Goal: Check status: Check status

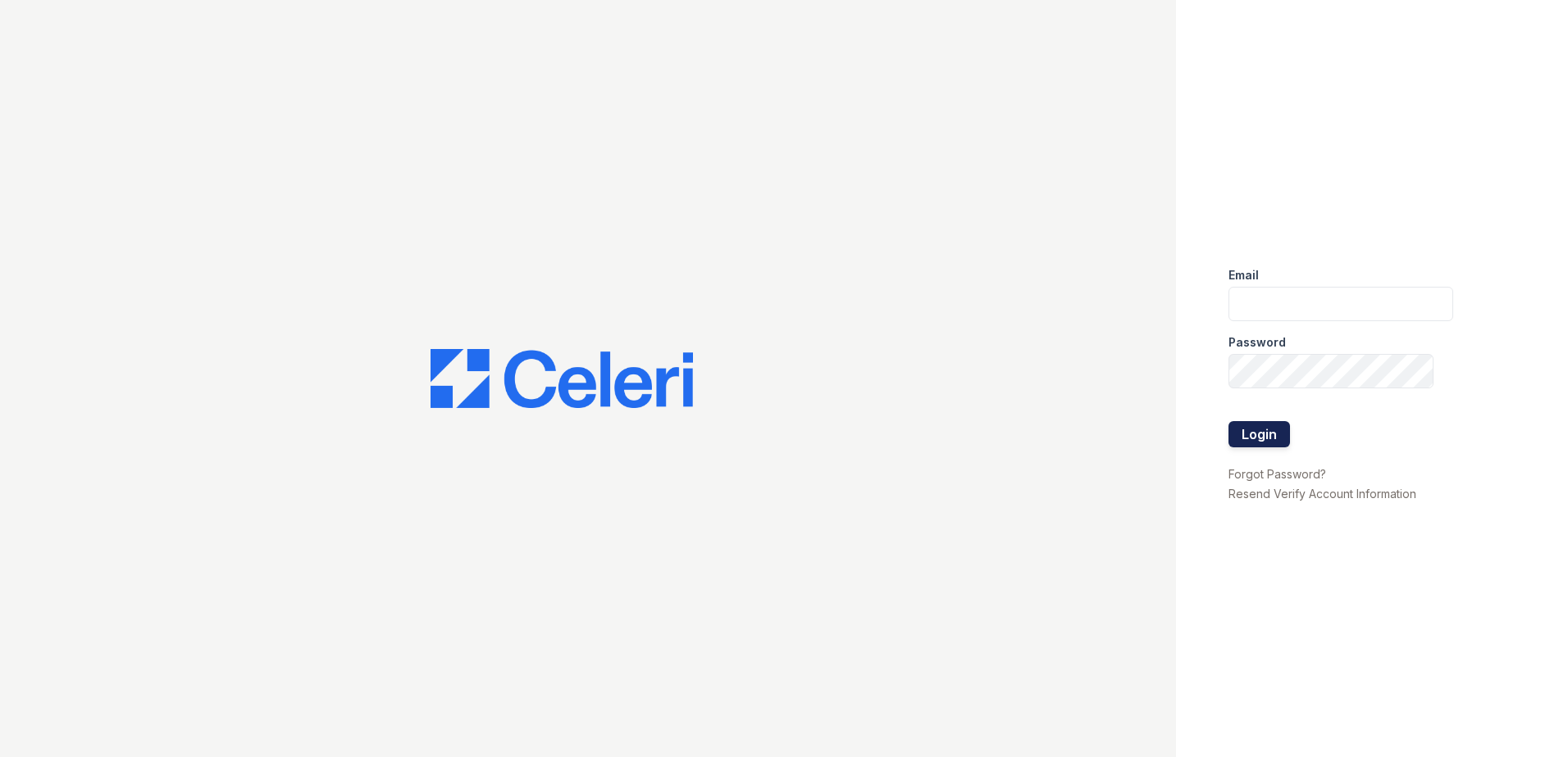
type input "arrive2801@trinity-pm.com"
click at [1258, 441] on button "Login" at bounding box center [1259, 434] width 62 height 27
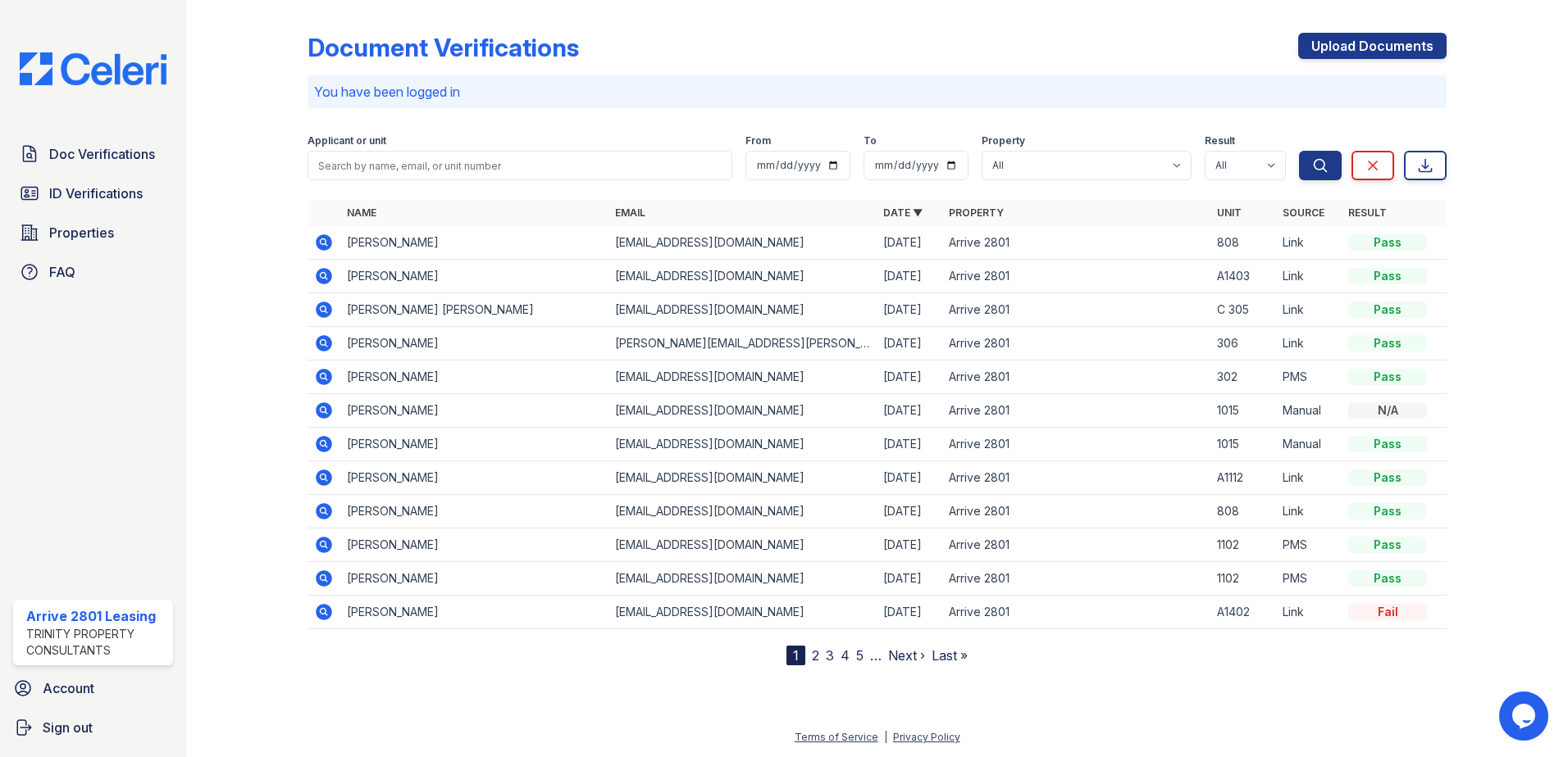
click at [325, 273] on icon at bounding box center [323, 276] width 19 height 19
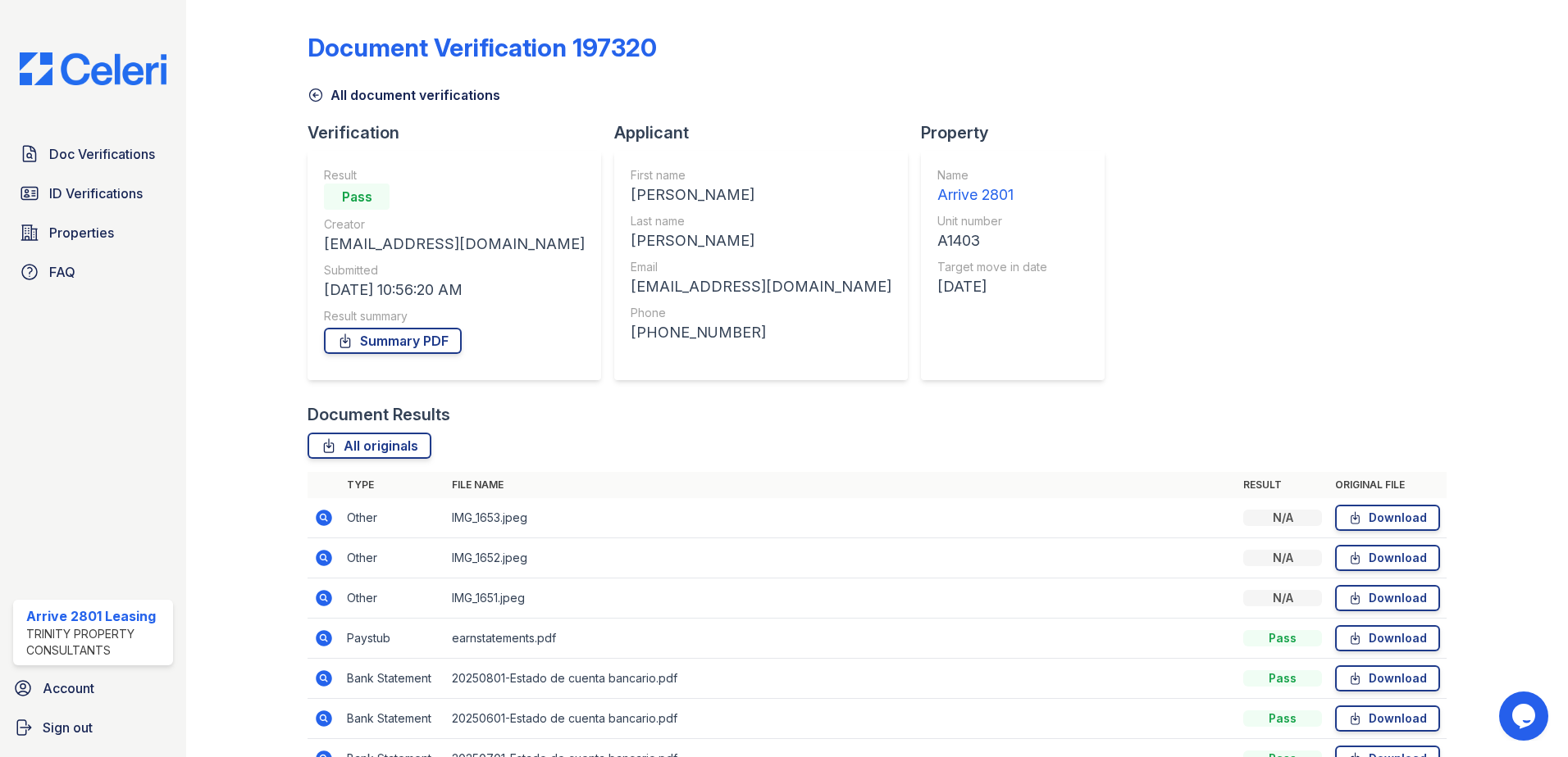
scroll to position [94, 0]
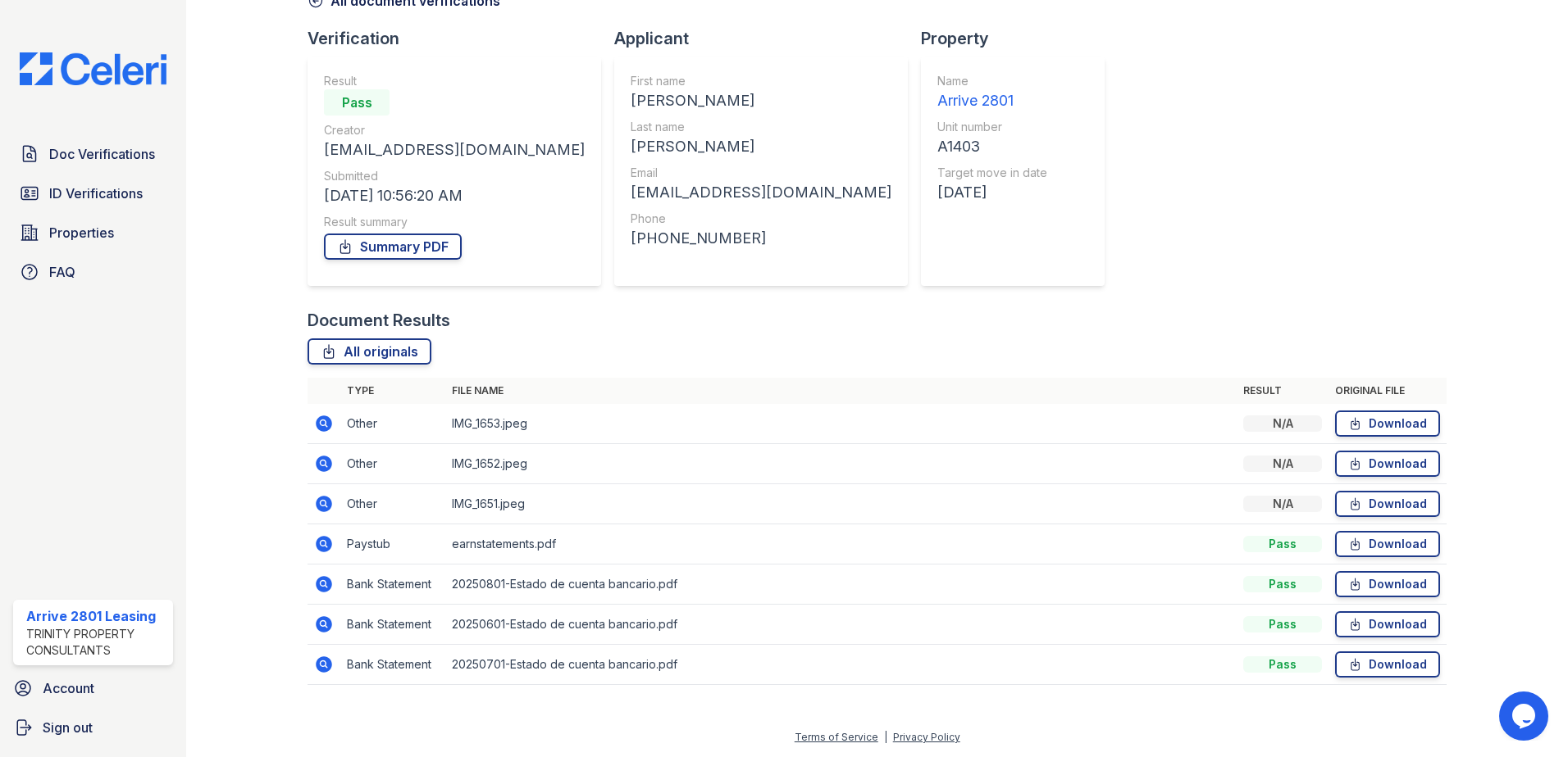
click at [313, 535] on td at bounding box center [324, 545] width 33 height 40
click at [319, 536] on icon at bounding box center [323, 544] width 19 height 19
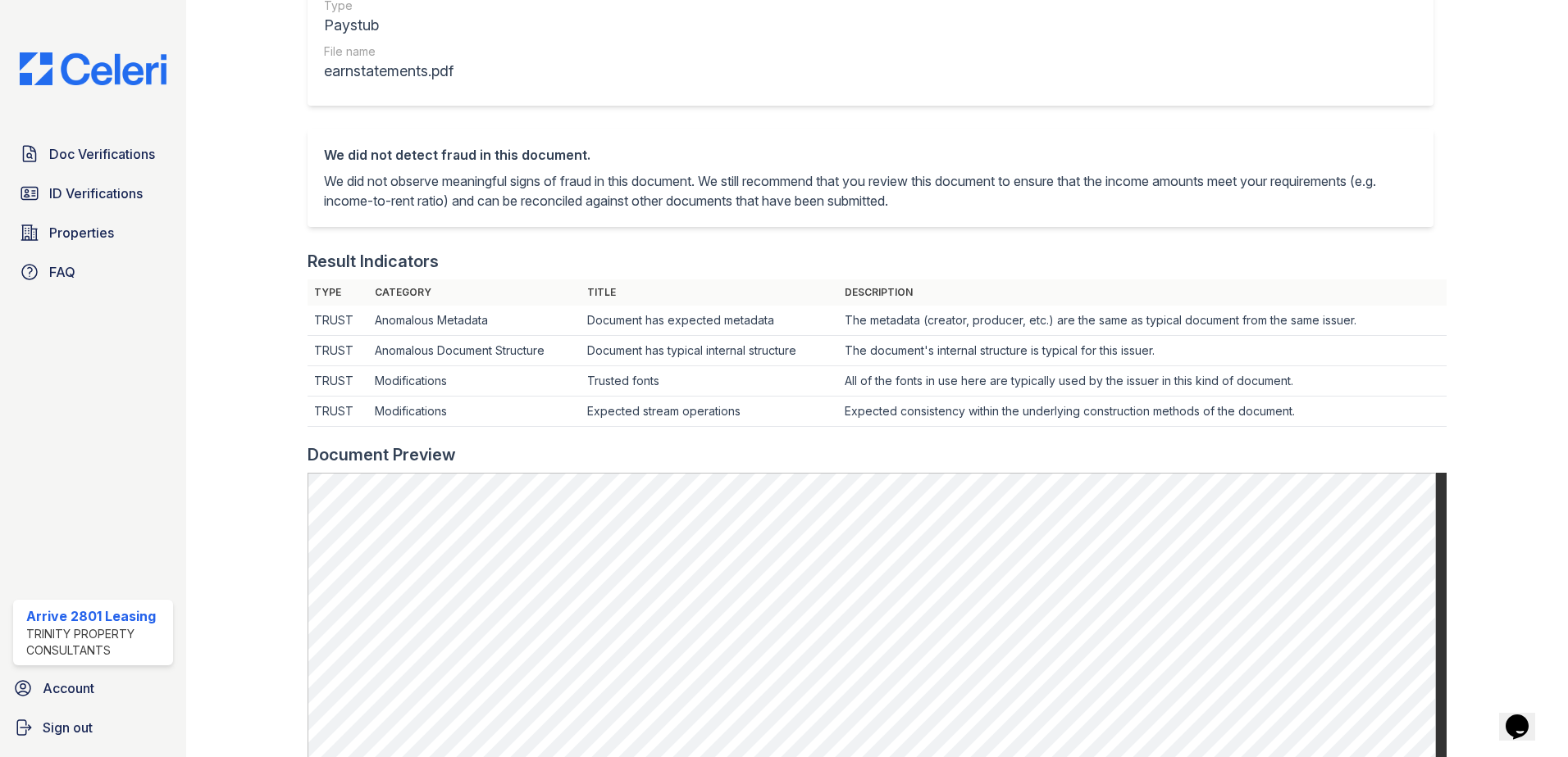
scroll to position [132, 0]
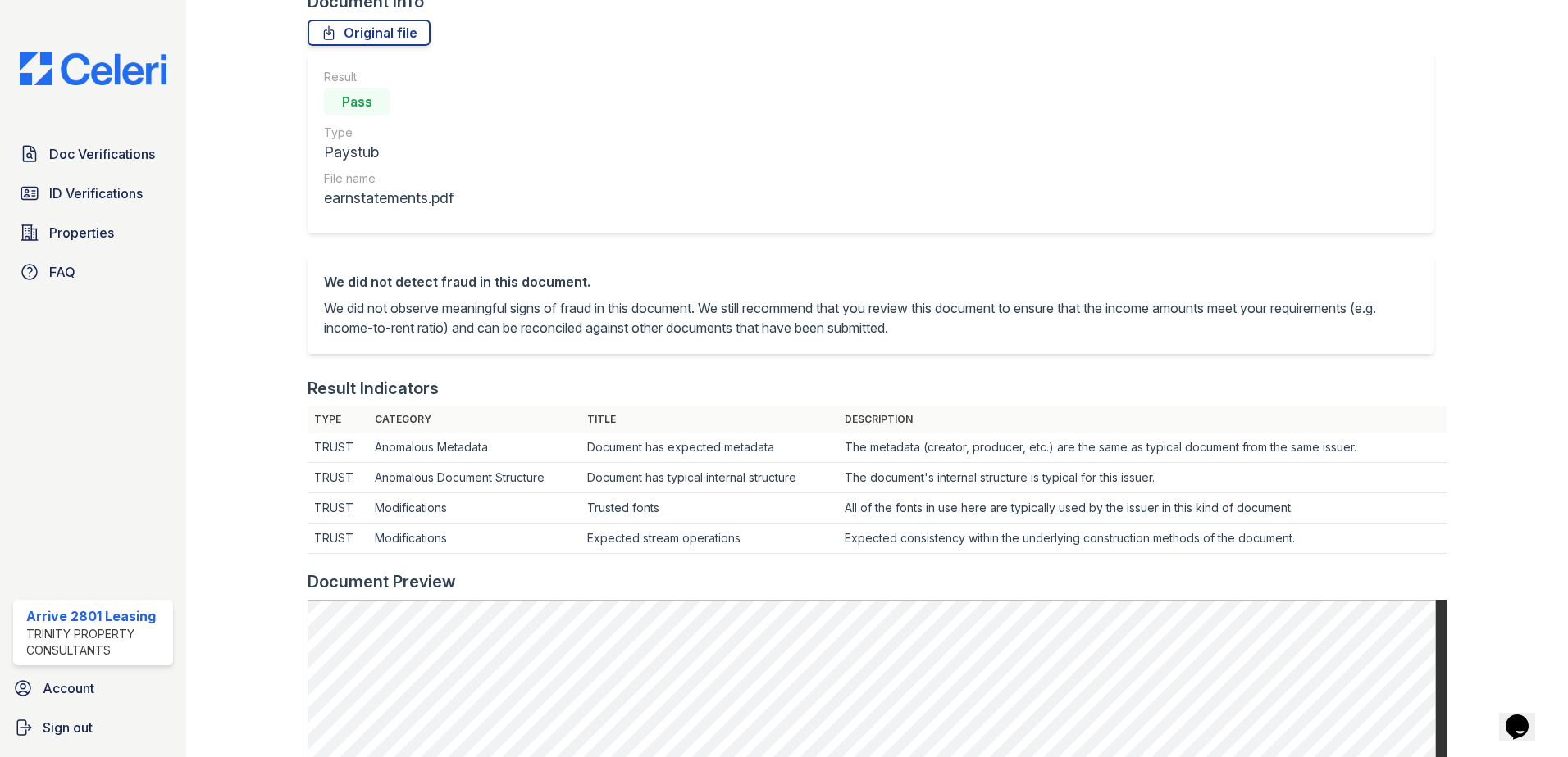
click at [1426, 521] on td "All of the fonts in use here are typically used by the issuer in this kind of d…" at bounding box center [1142, 508] width 608 height 30
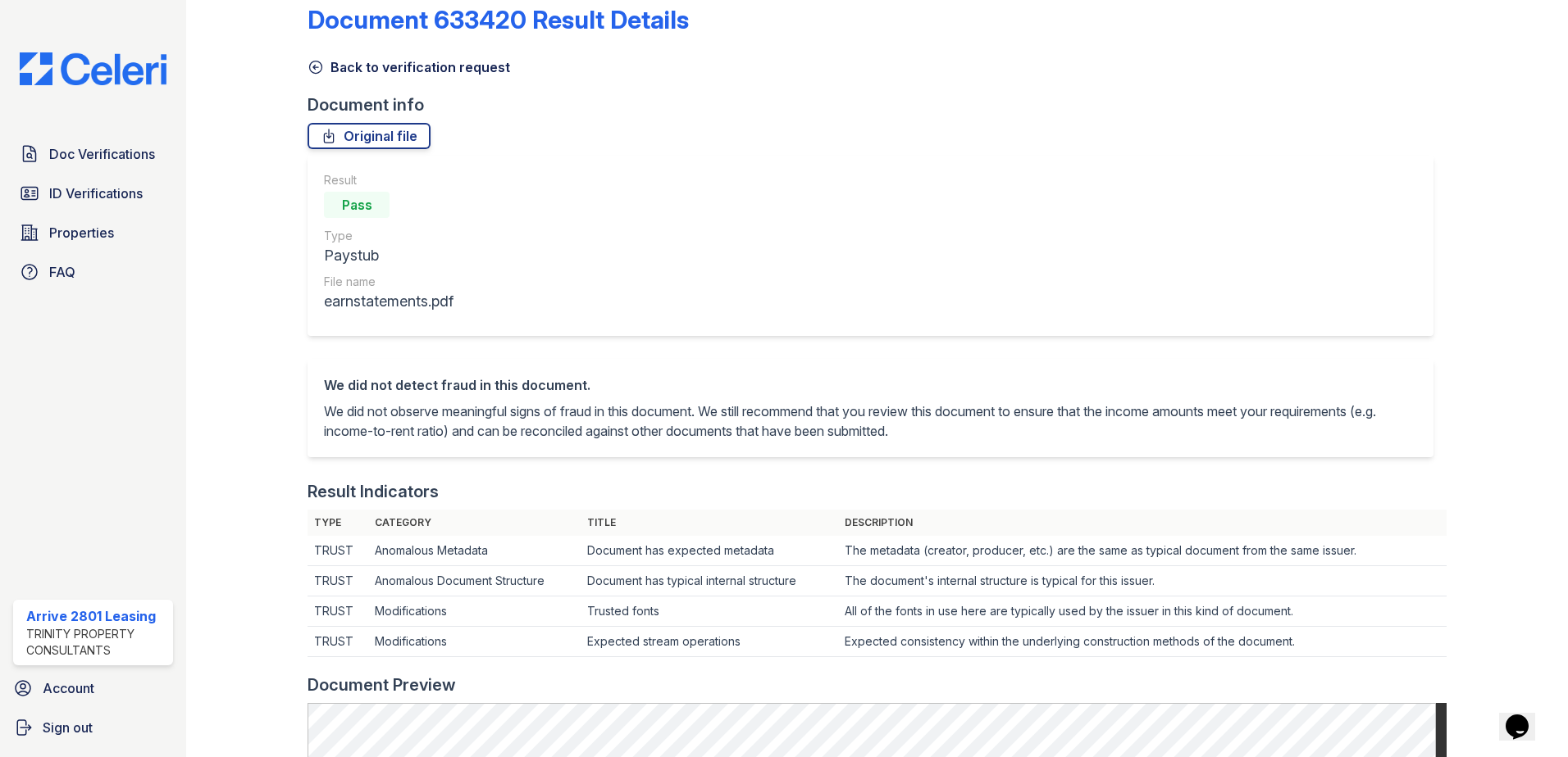
scroll to position [0, 0]
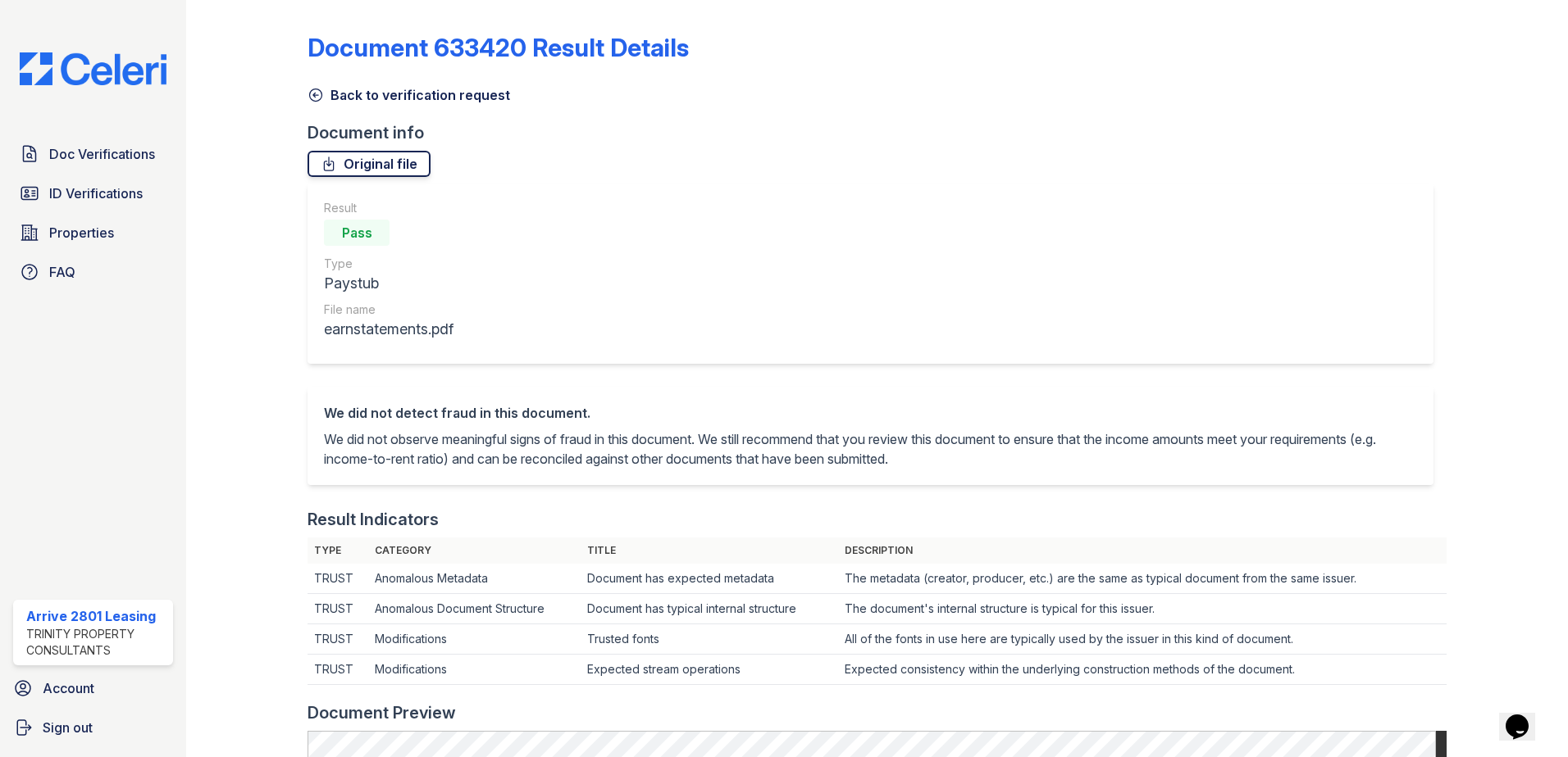
click at [355, 167] on link "Original file" at bounding box center [369, 164] width 123 height 27
click at [317, 93] on icon at bounding box center [316, 95] width 17 height 17
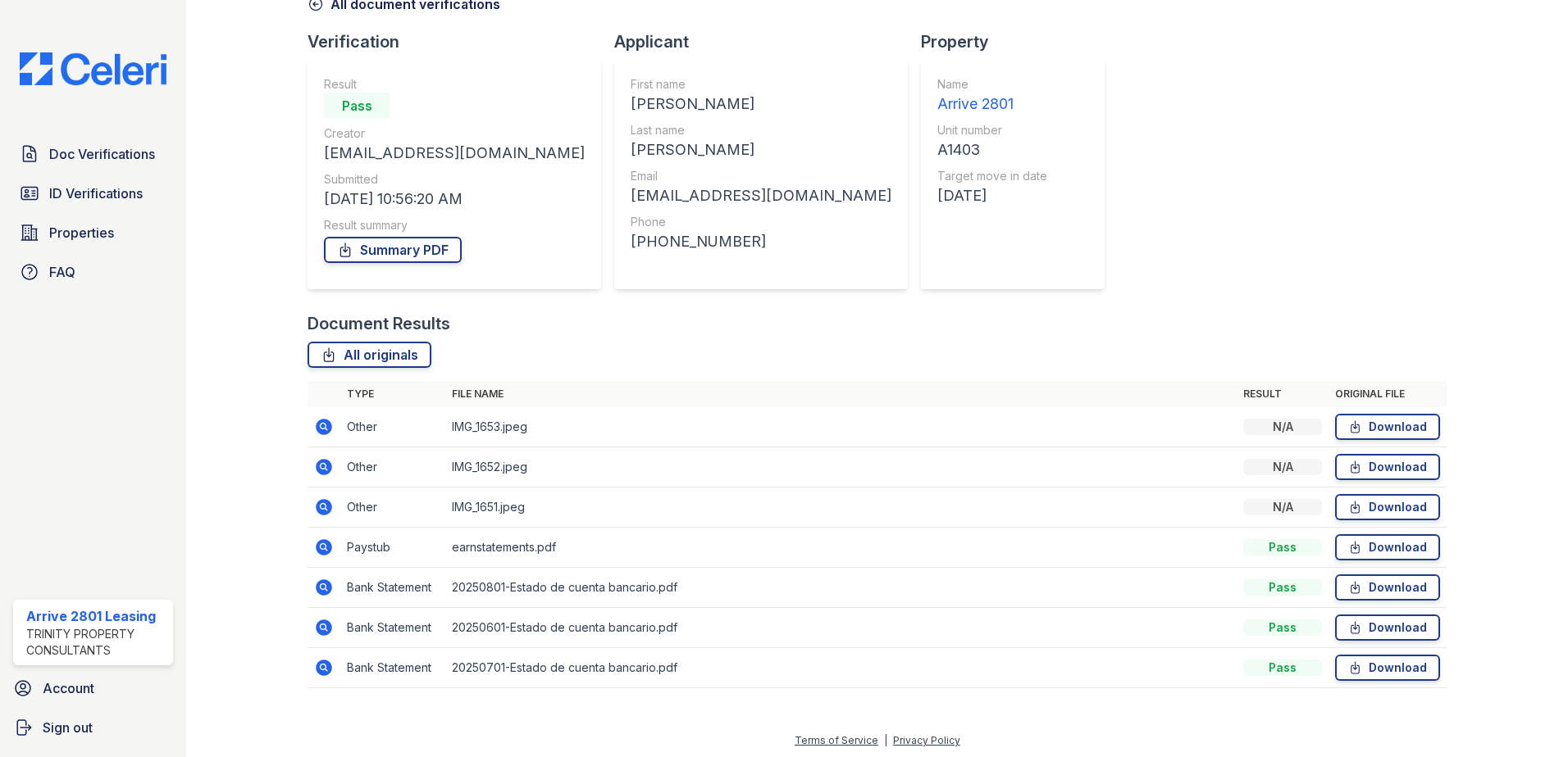
scroll to position [94, 0]
click at [319, 461] on icon at bounding box center [324, 464] width 17 height 17
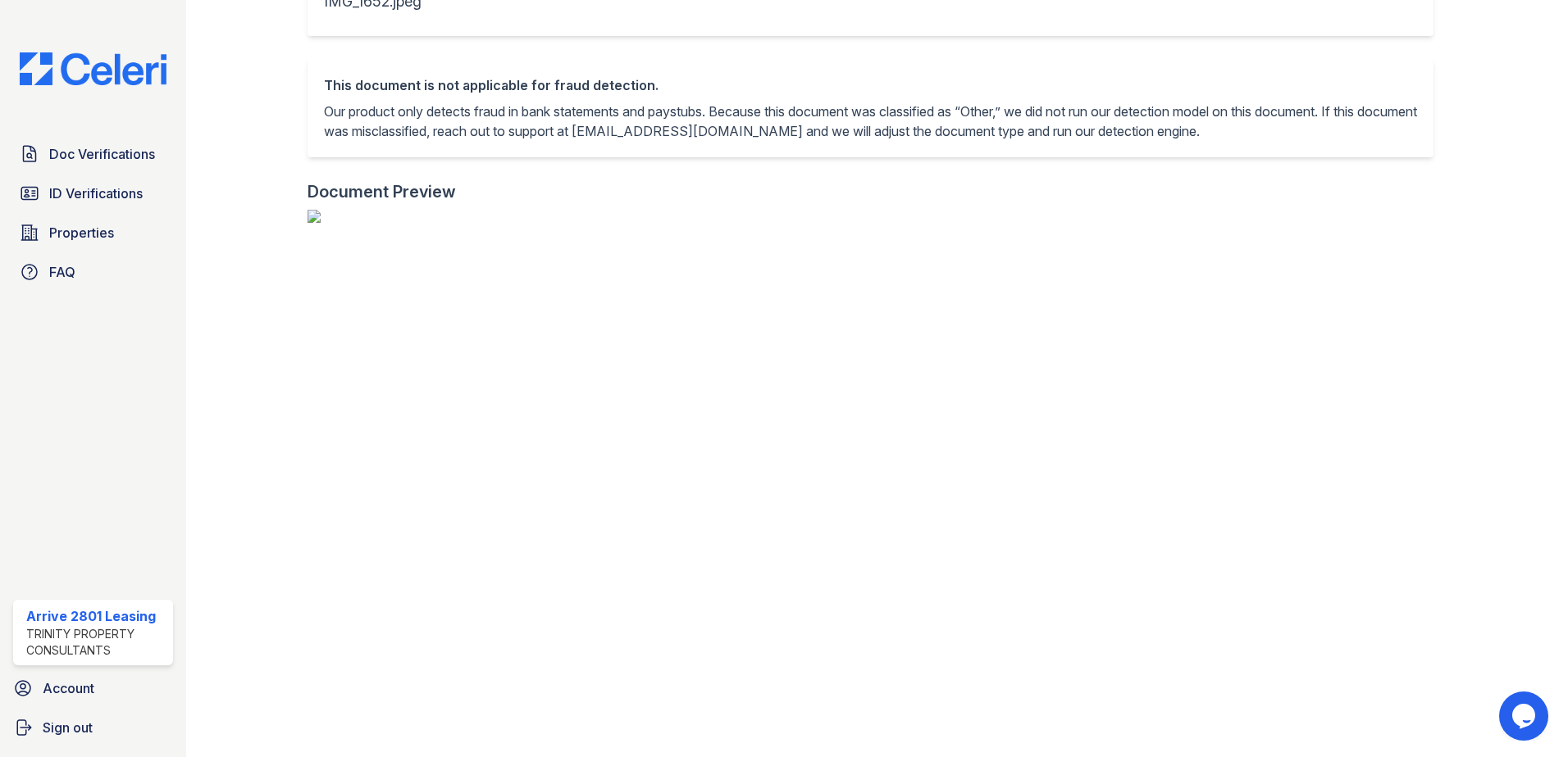
scroll to position [1887, 0]
click at [1171, 223] on img at bounding box center [877, 216] width 1139 height 13
drag, startPoint x: 7, startPoint y: 30, endPoint x: 0, endPoint y: 75, distance: 45.5
click at [9, 30] on div "Doc Verifications ID Verifications Properties FAQ Arrive 2801 Leasing Trinity P…" at bounding box center [93, 378] width 186 height 757
click at [80, 178] on link "ID Verifications" at bounding box center [93, 193] width 160 height 33
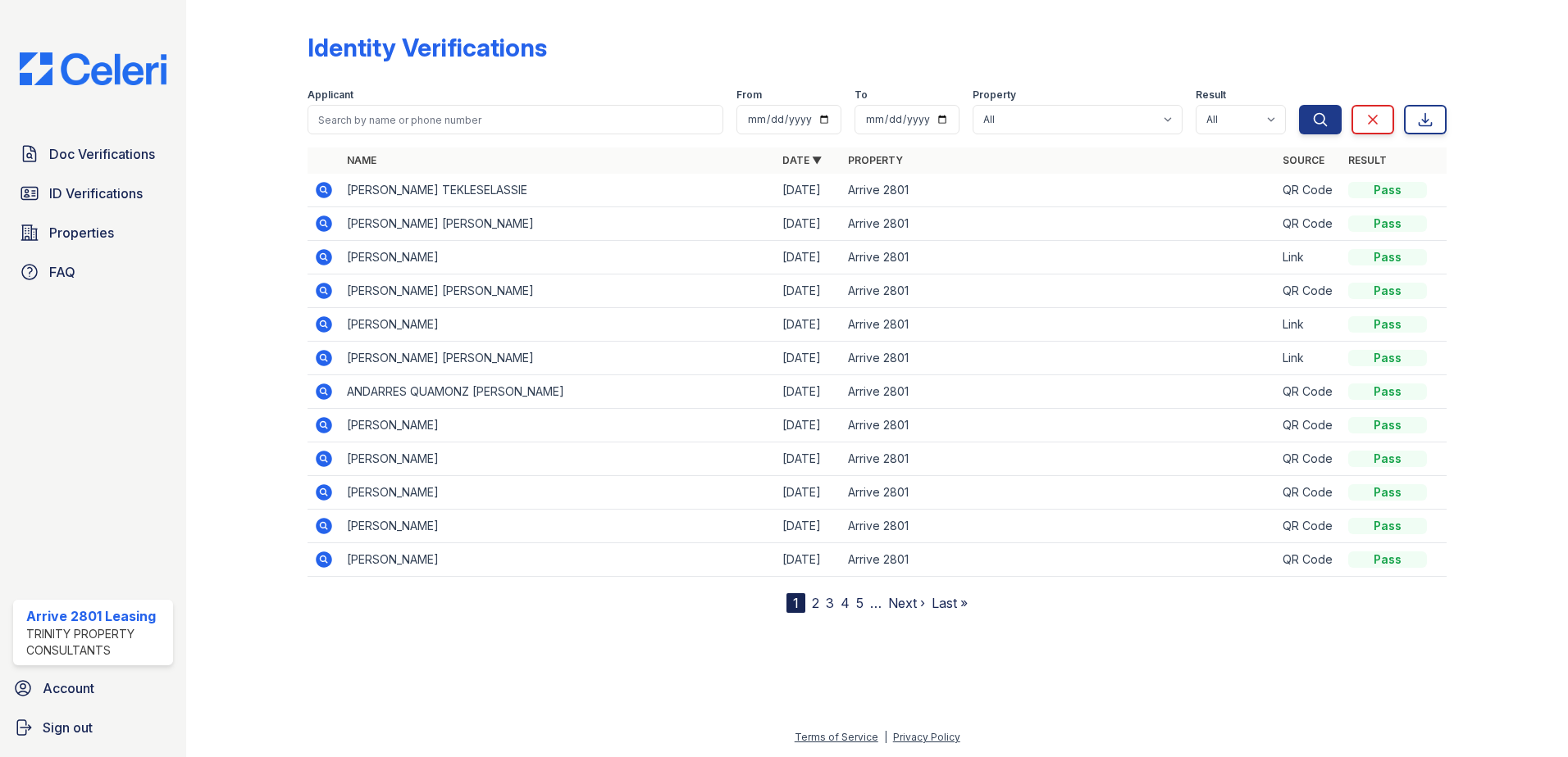
click at [810, 602] on nav "1 2 3 4 5 … Next › Last »" at bounding box center [877, 602] width 181 height 19
click at [817, 606] on link "2" at bounding box center [815, 603] width 7 height 17
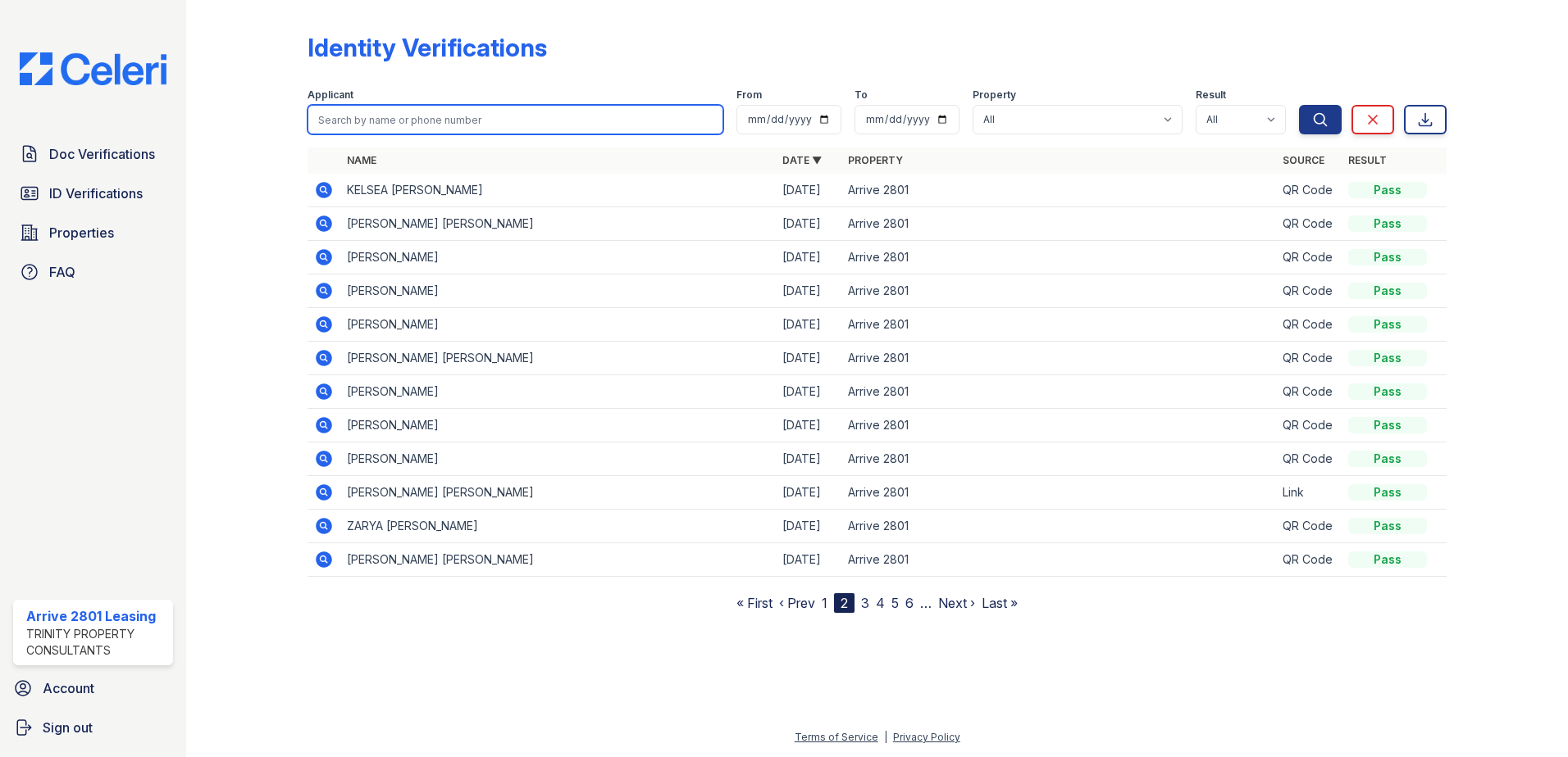
click at [439, 120] on input "search" at bounding box center [515, 120] width 416 height 29
type input "kewin"
click at [1299, 105] on button "Search" at bounding box center [1320, 120] width 42 height 29
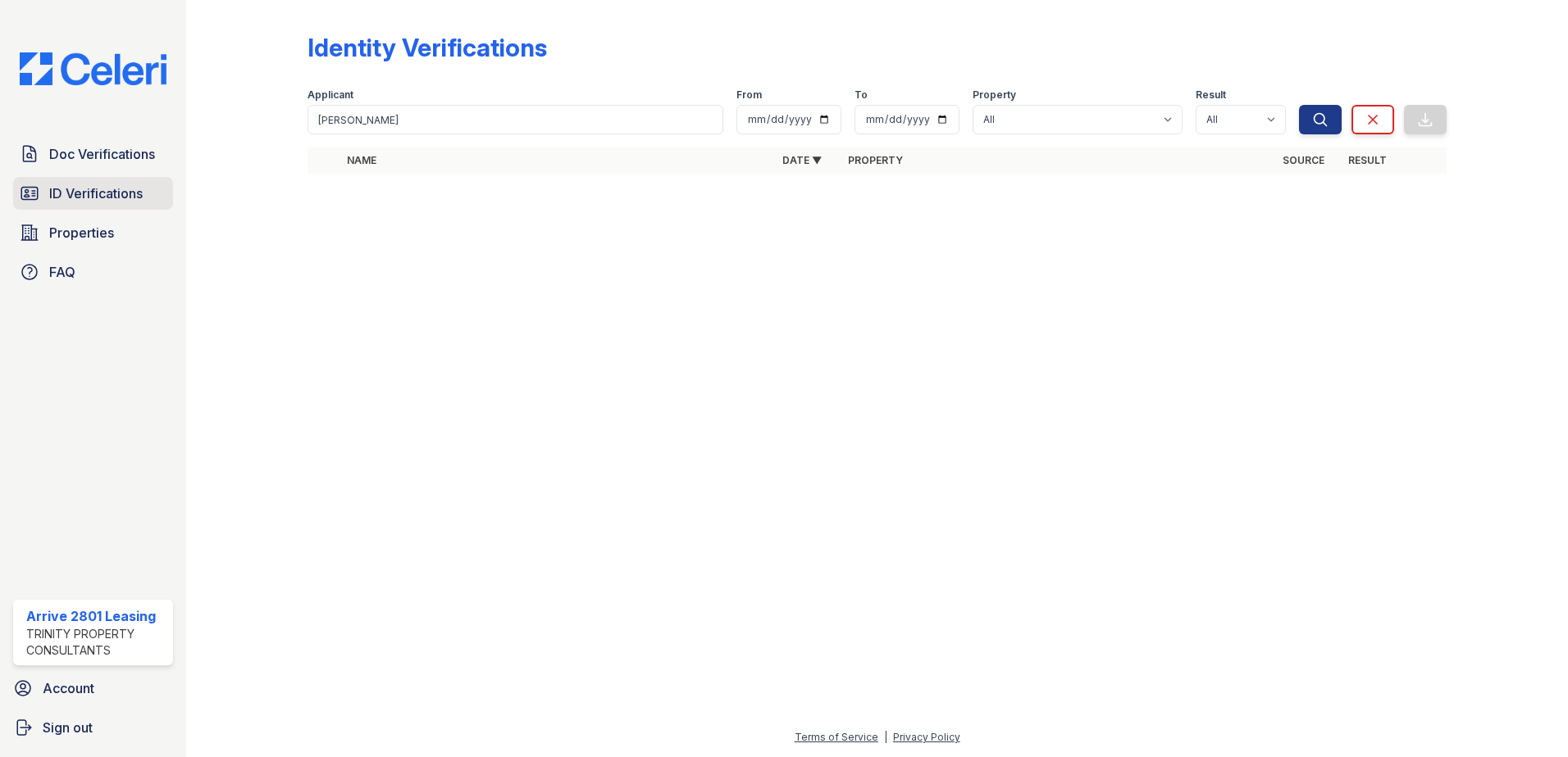
click at [117, 197] on span "ID Verifications" at bounding box center [96, 193] width 94 height 19
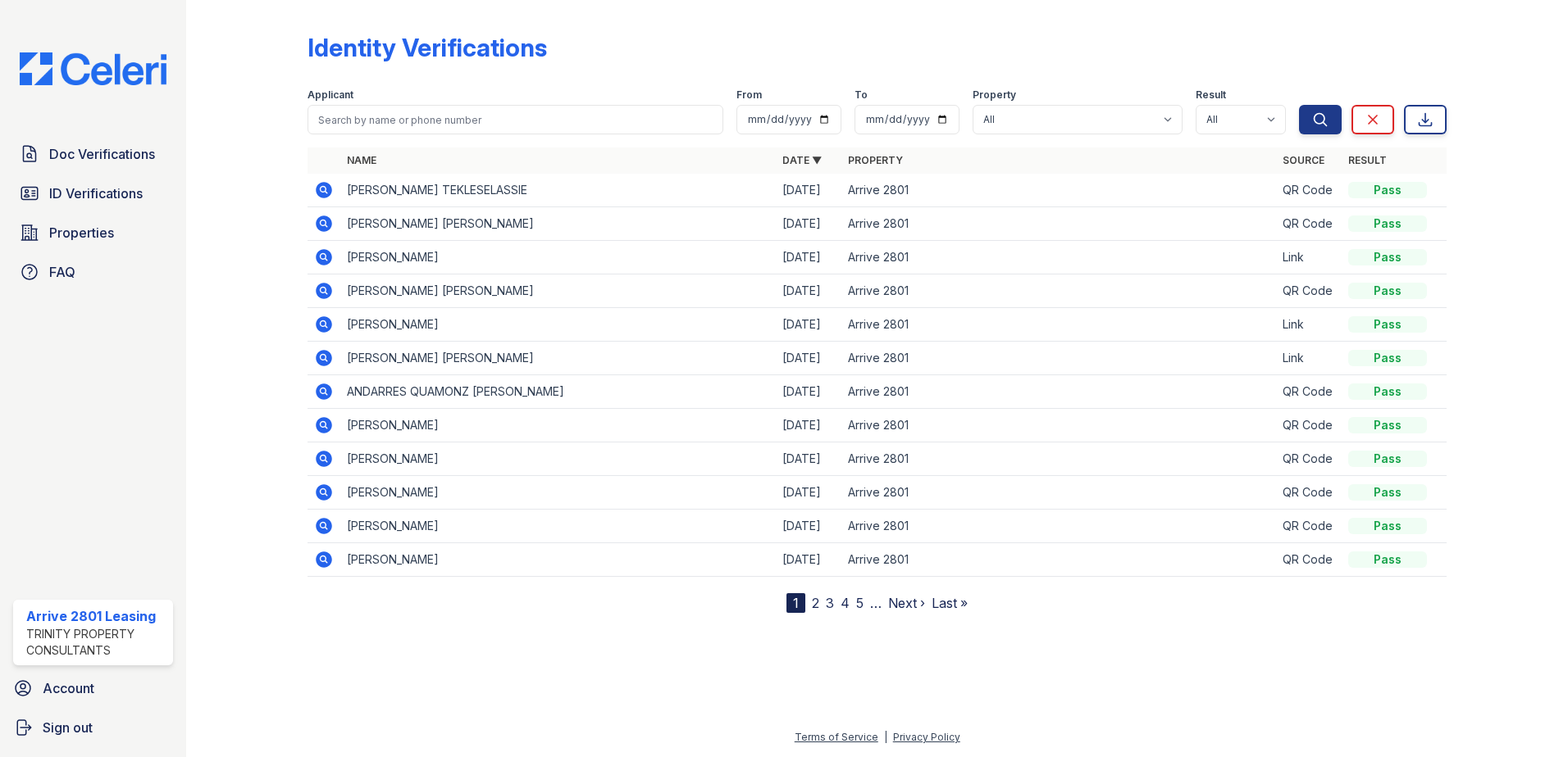
click at [57, 132] on div "Doc Verifications ID Verifications Properties FAQ Arrive 2801 Leasing Trinity P…" at bounding box center [93, 378] width 186 height 757
click at [61, 143] on link "Doc Verifications" at bounding box center [93, 155] width 160 height 33
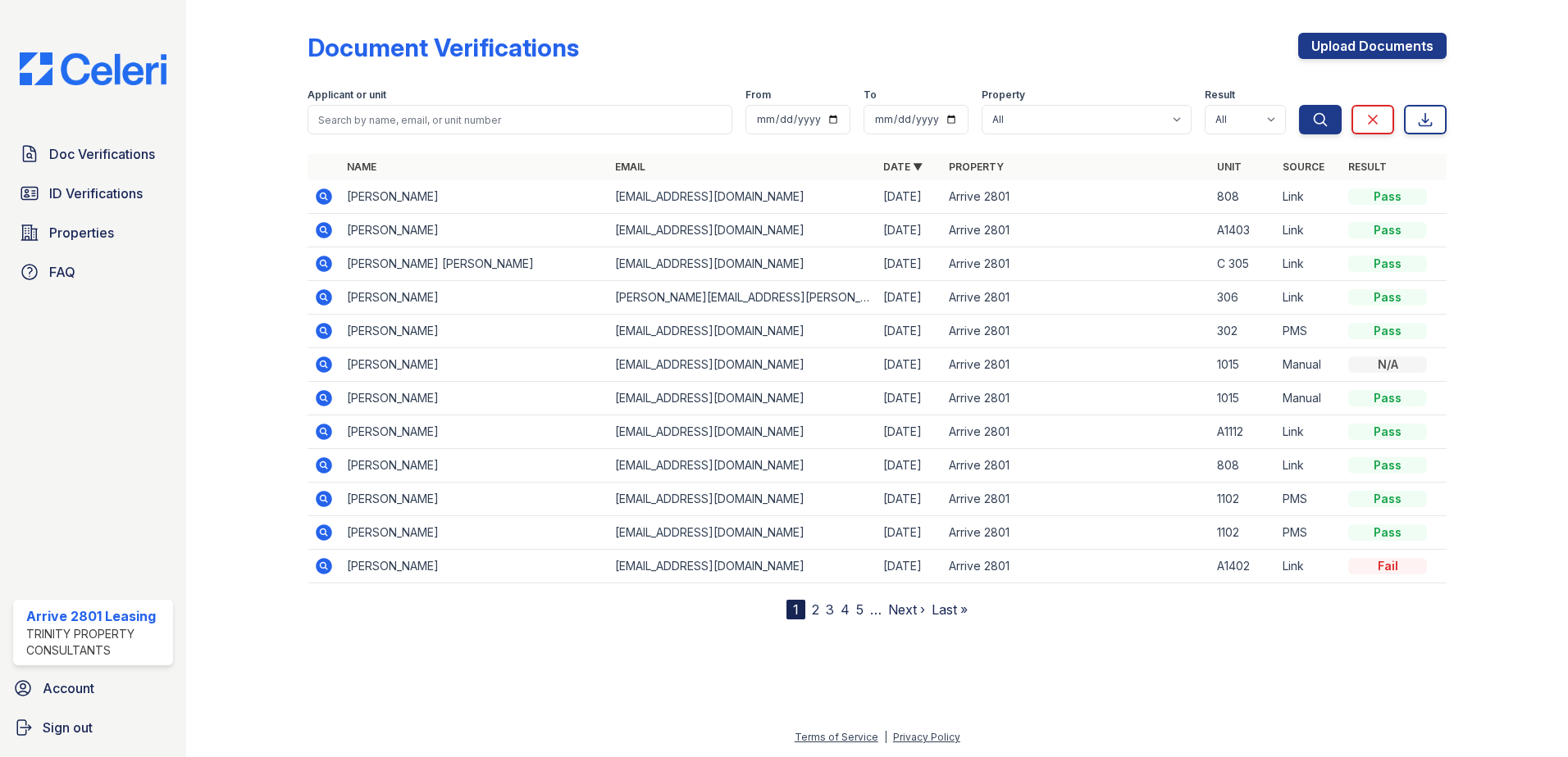
click at [328, 237] on icon at bounding box center [324, 230] width 17 height 17
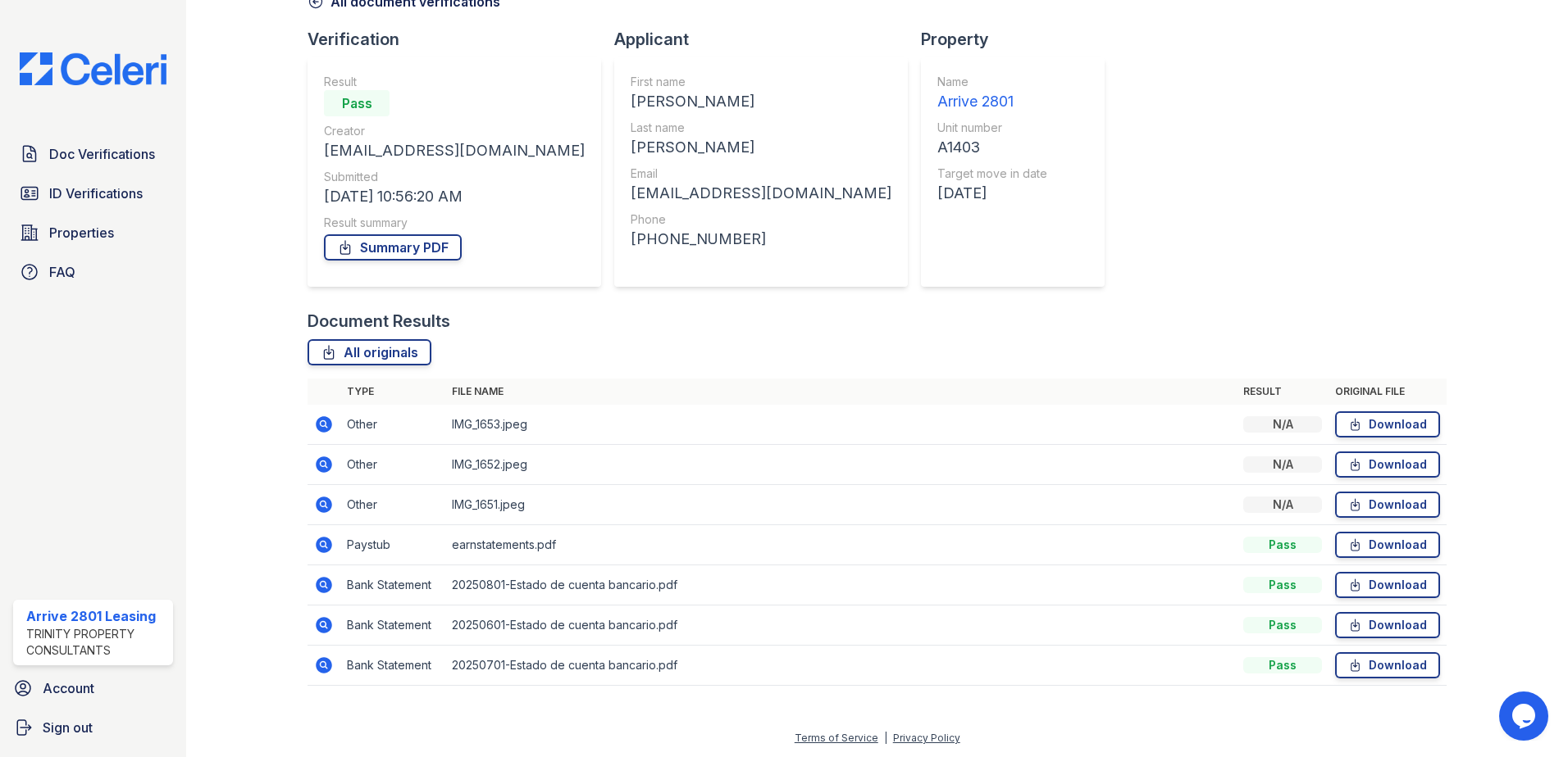
scroll to position [94, 0]
click at [373, 252] on link "Summary PDF" at bounding box center [393, 247] width 138 height 27
drag, startPoint x: 888, startPoint y: 454, endPoint x: 814, endPoint y: 453, distance: 74.0
drag, startPoint x: 814, startPoint y: 453, endPoint x: 537, endPoint y: 459, distance: 277.1
click at [537, 459] on td "IMG_1652.jpeg" at bounding box center [841, 465] width 791 height 40
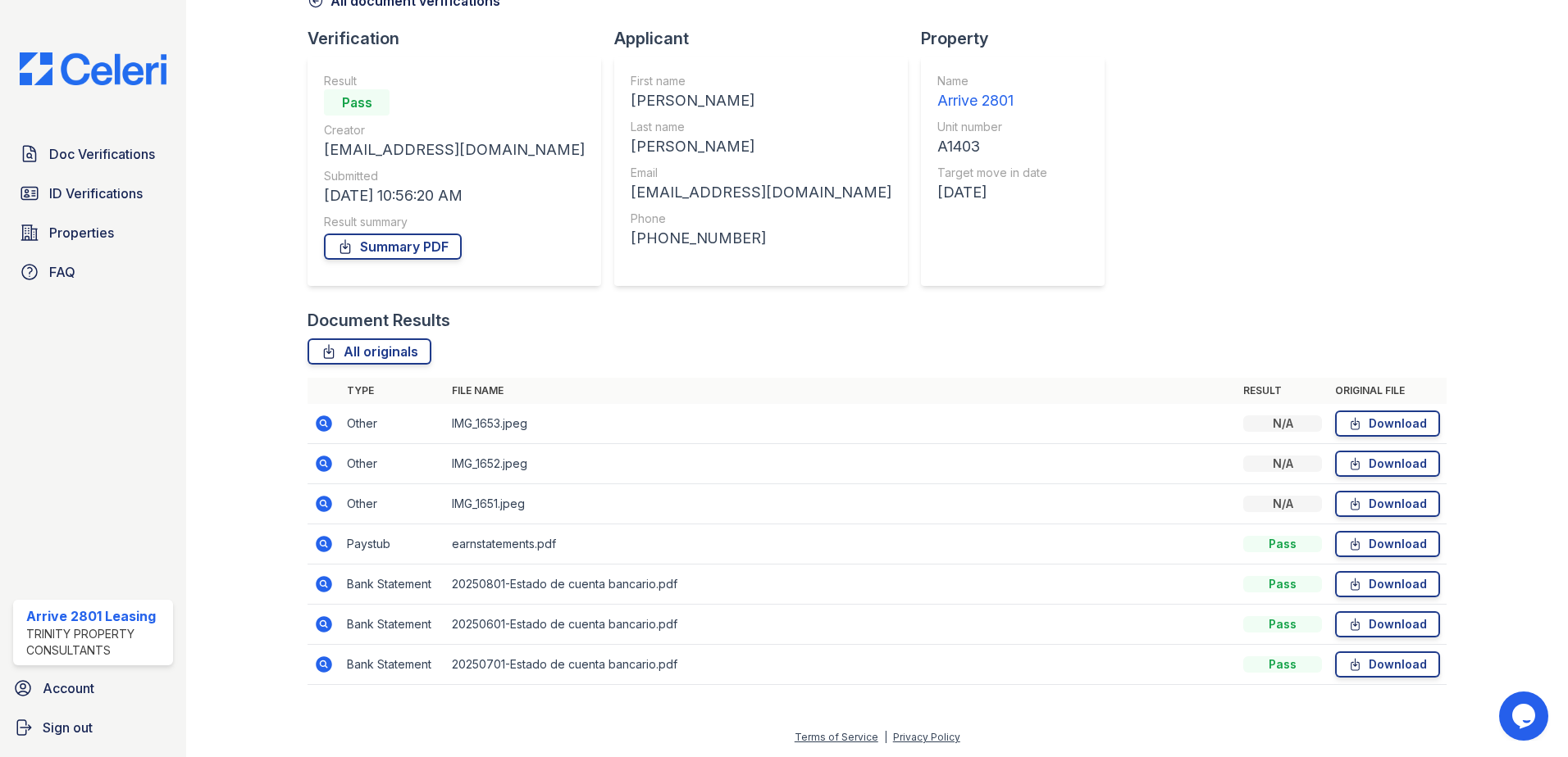
click at [329, 430] on icon at bounding box center [323, 423] width 19 height 19
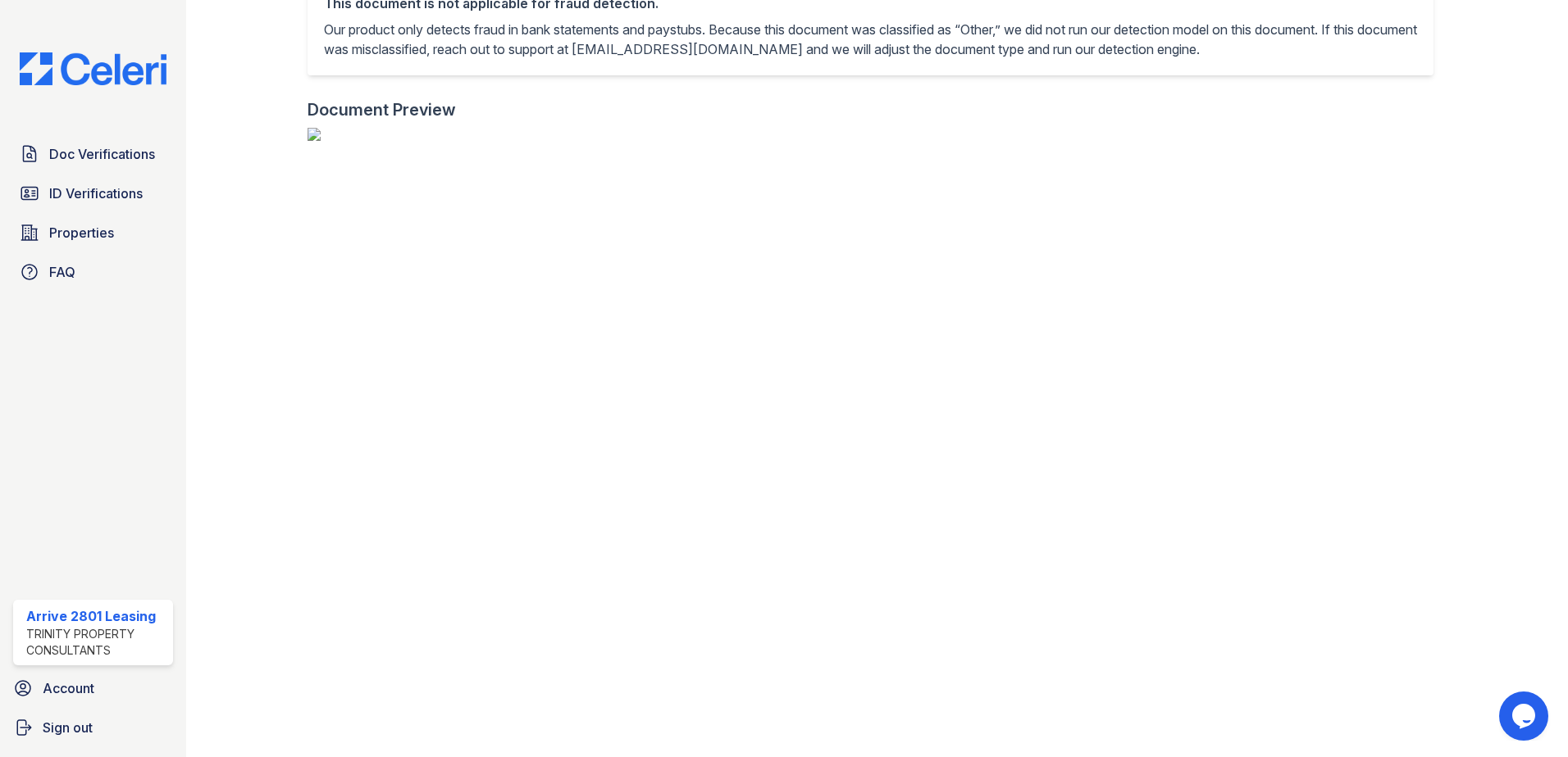
scroll to position [574, 0]
click at [974, 141] on img at bounding box center [877, 134] width 1139 height 13
click at [979, 141] on img at bounding box center [877, 134] width 1139 height 13
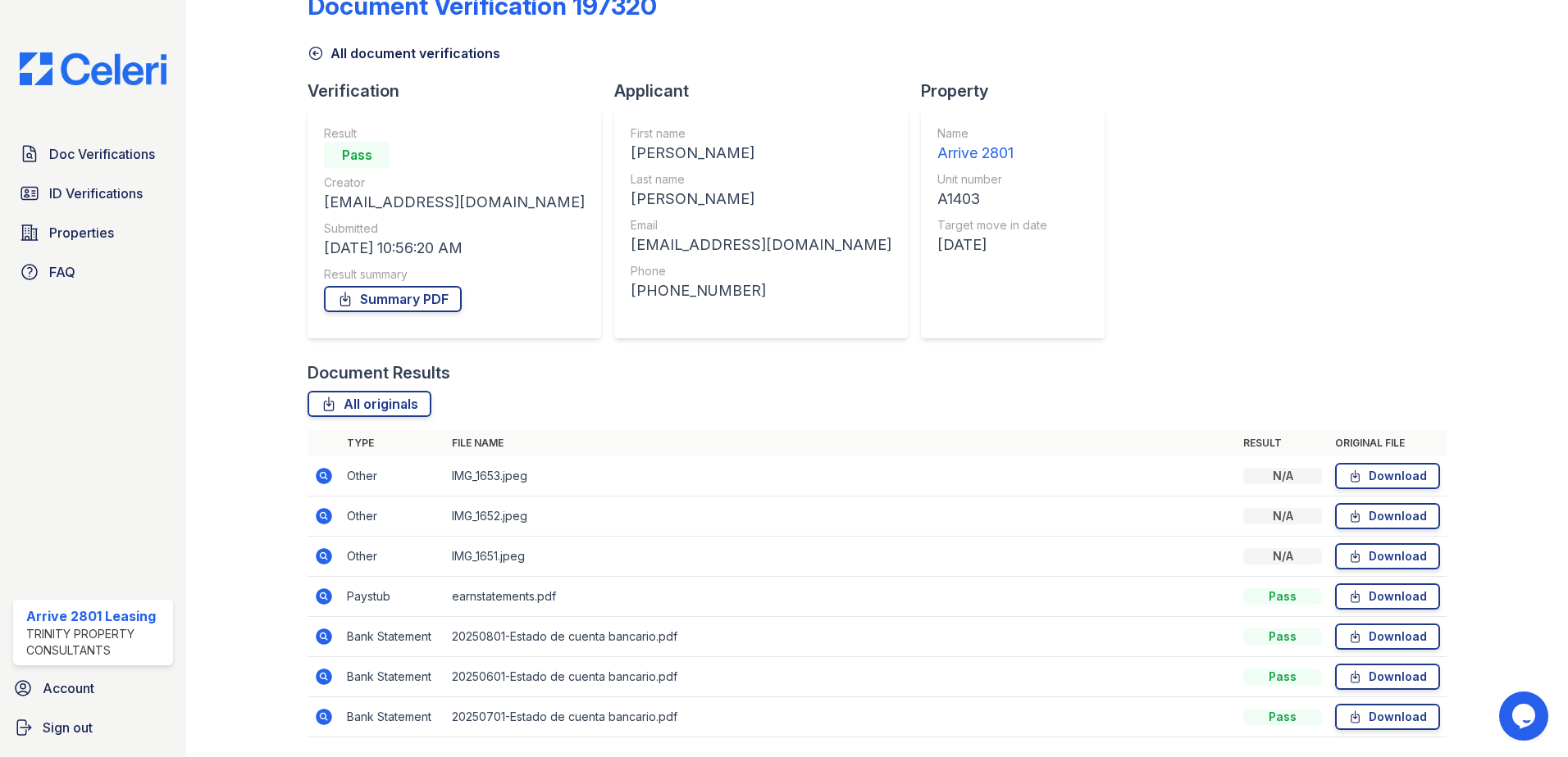
scroll to position [12, 0]
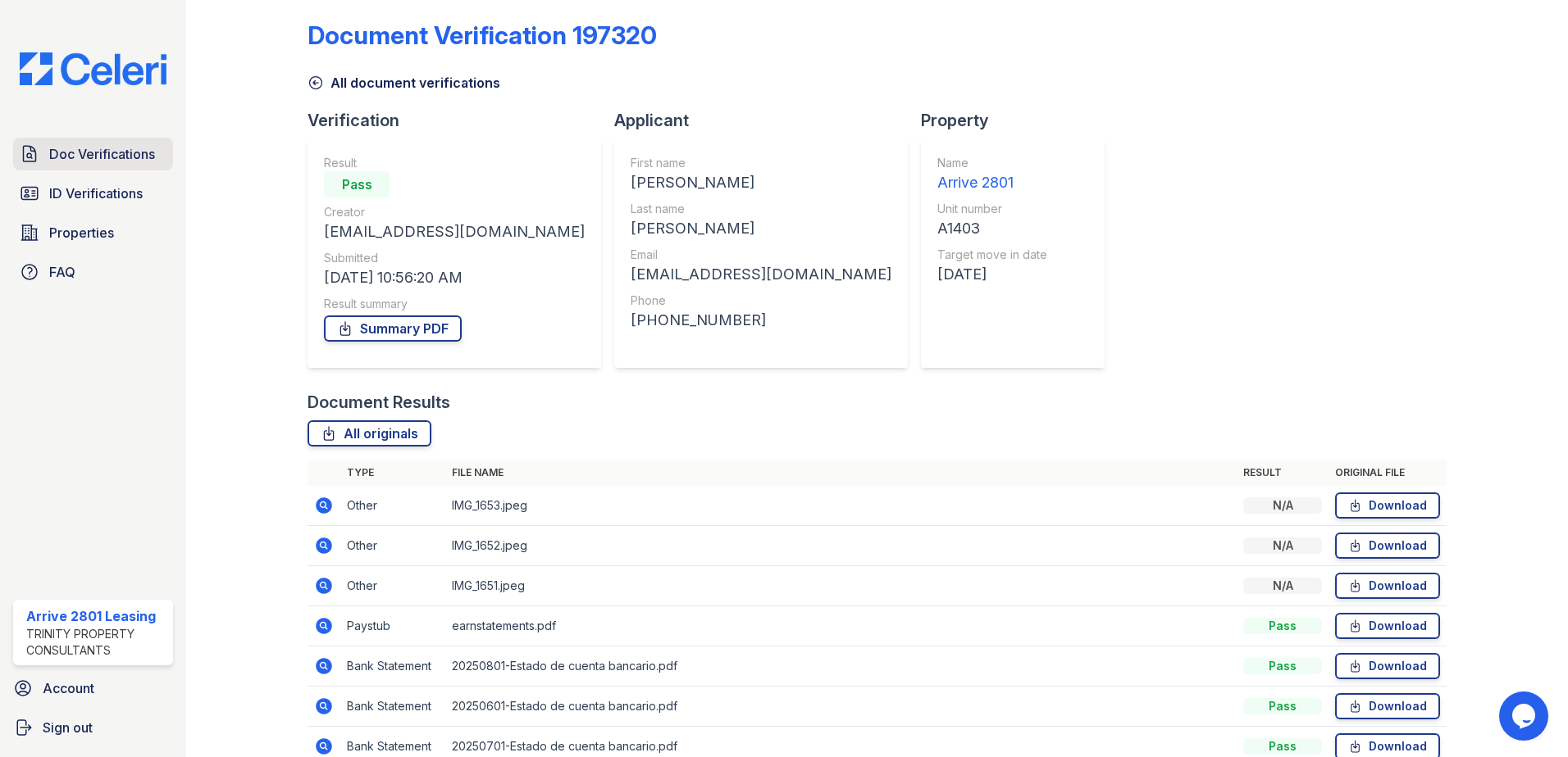
click at [127, 148] on span "Doc Verifications" at bounding box center [101, 154] width 106 height 19
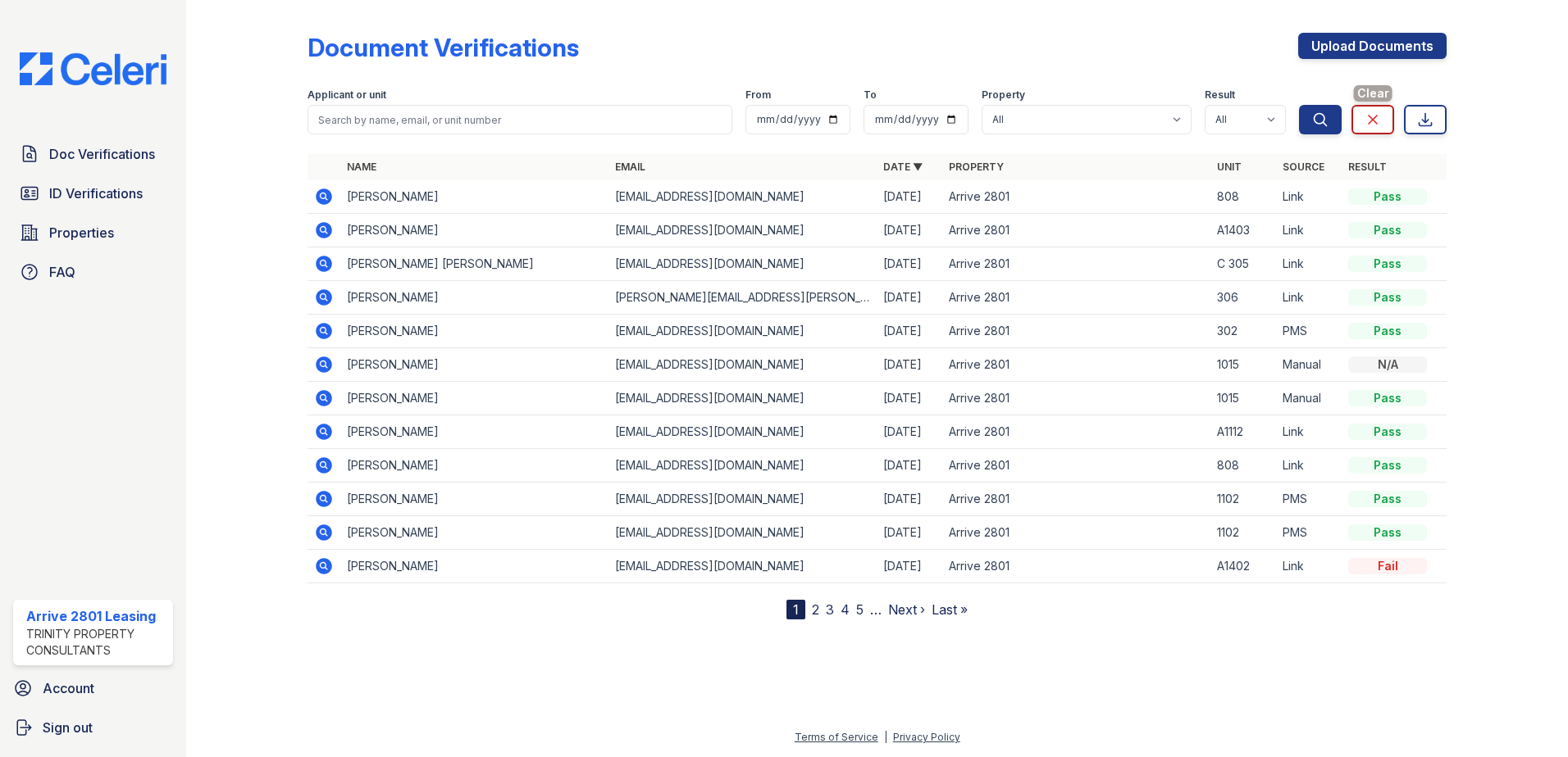
click at [1376, 115] on icon at bounding box center [1373, 120] width 17 height 17
click at [117, 201] on span "ID Verifications" at bounding box center [96, 193] width 94 height 19
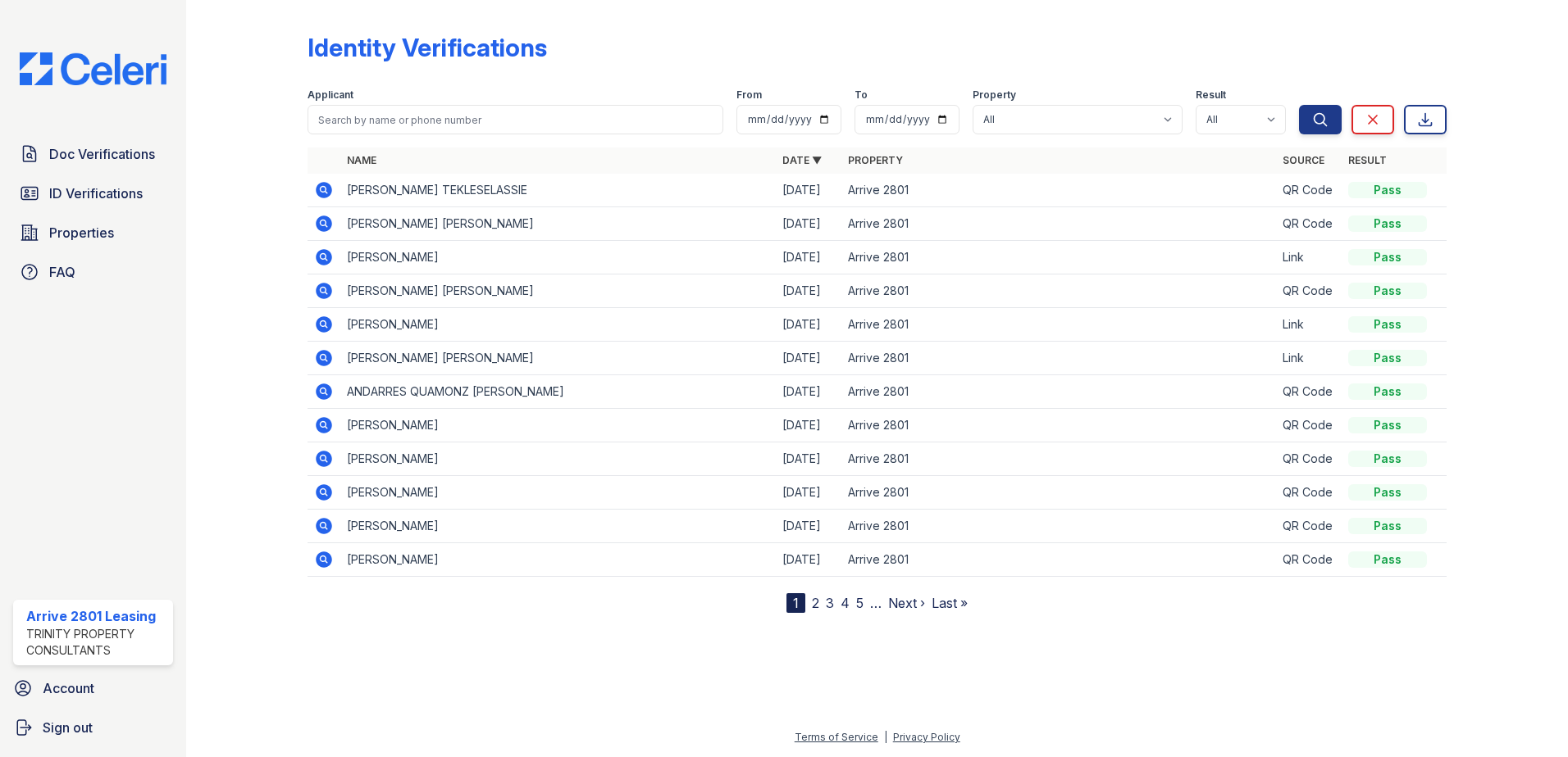
click at [325, 191] on icon at bounding box center [323, 189] width 19 height 19
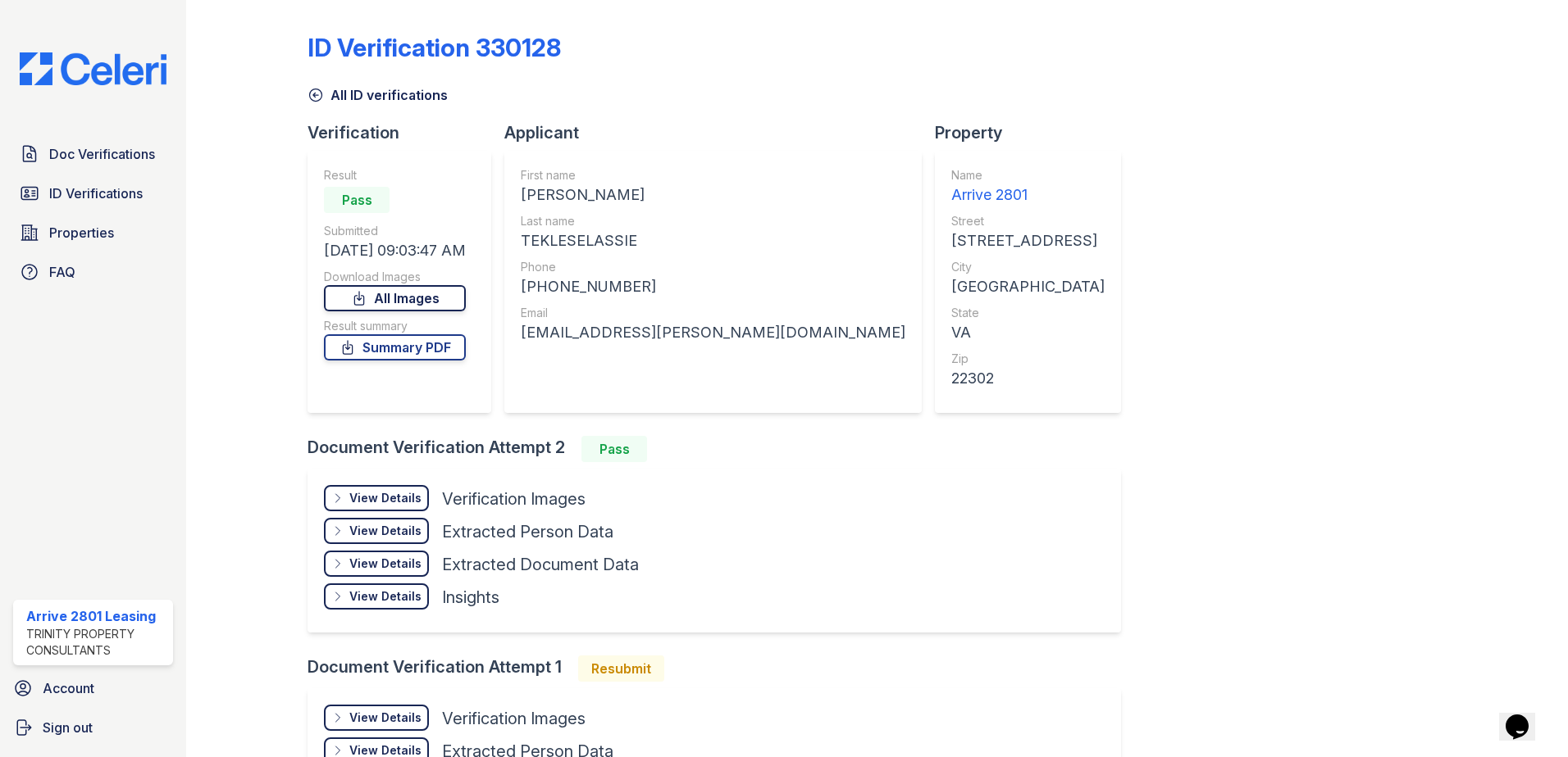
click at [425, 297] on link "All Images" at bounding box center [395, 298] width 142 height 27
click at [68, 159] on span "Doc Verifications" at bounding box center [101, 154] width 106 height 19
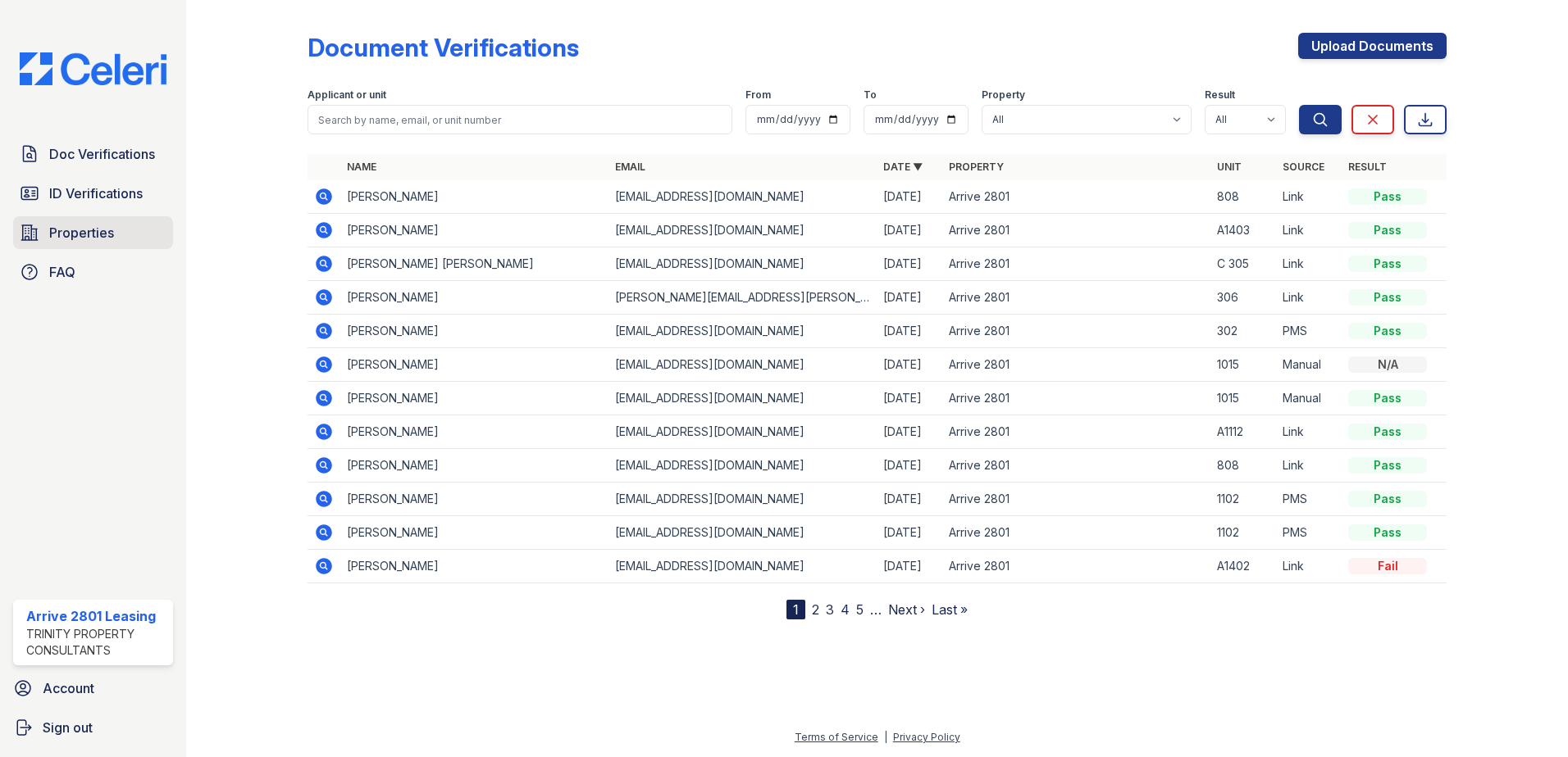
click at [86, 230] on span "Properties" at bounding box center [81, 232] width 64 height 19
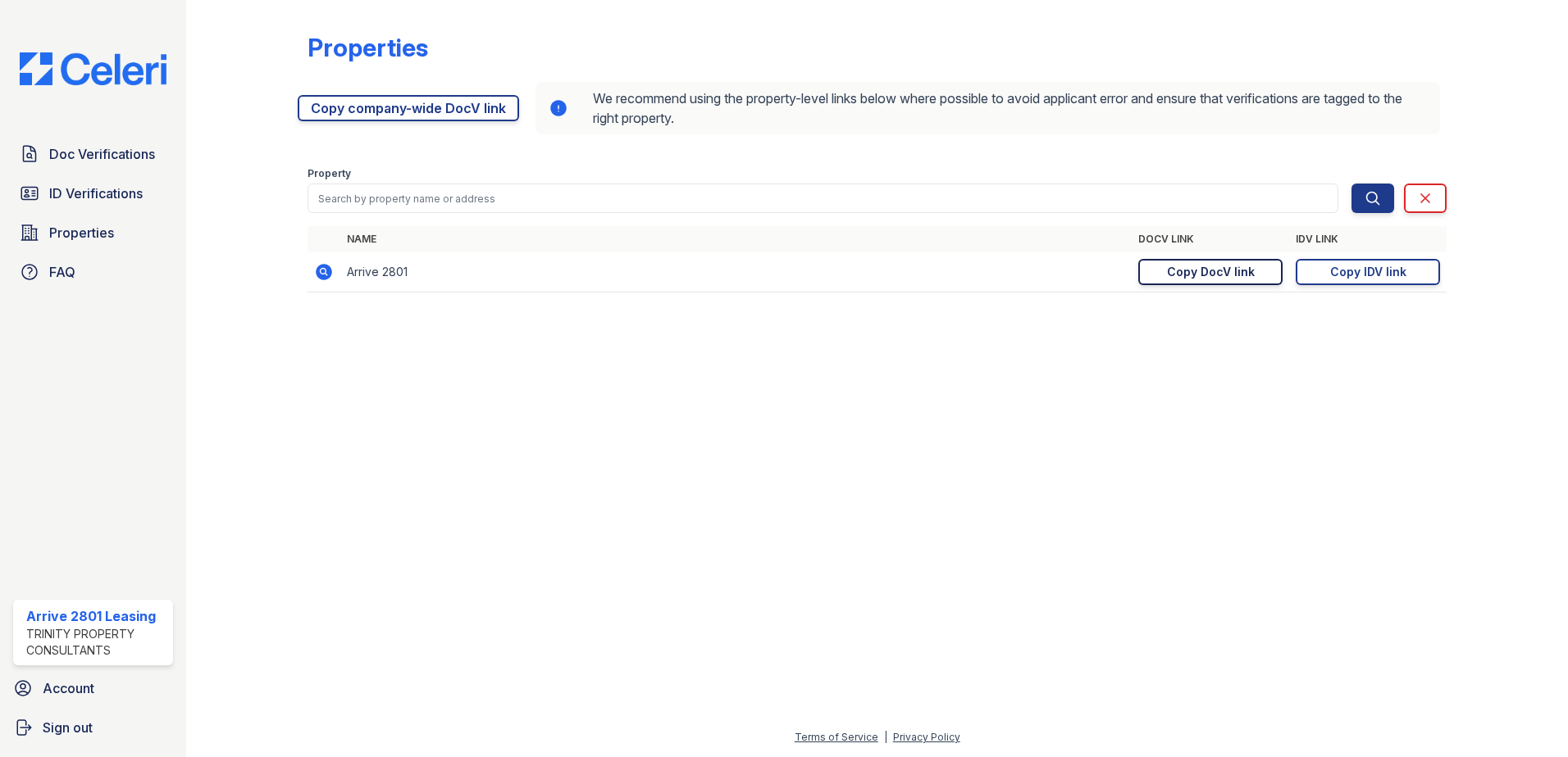
click at [1198, 275] on div "Copy DocV link" at bounding box center [1210, 272] width 87 height 17
click at [92, 198] on span "ID Verifications" at bounding box center [96, 193] width 94 height 19
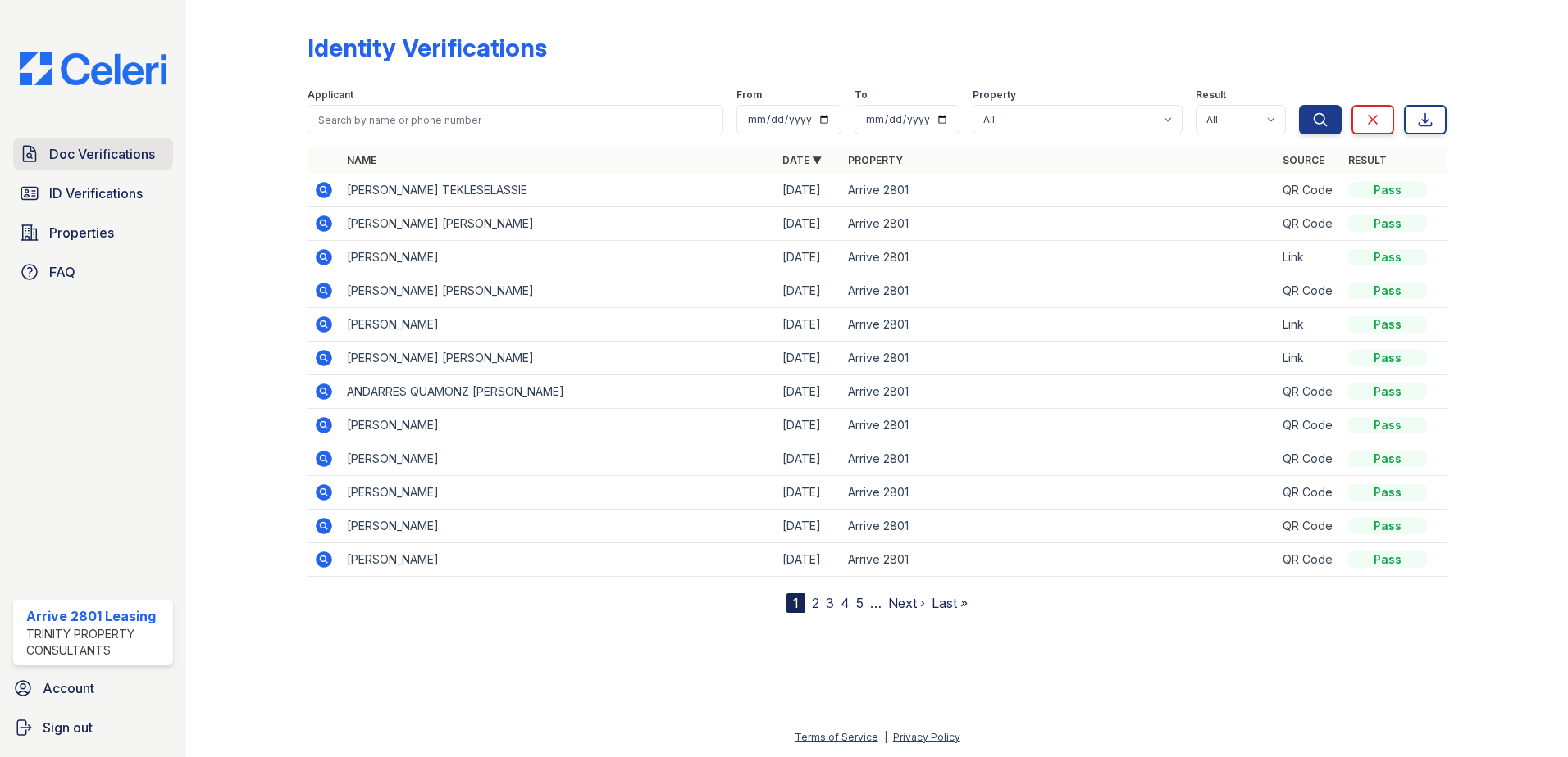
click at [90, 165] on link "Doc Verifications" at bounding box center [93, 155] width 160 height 33
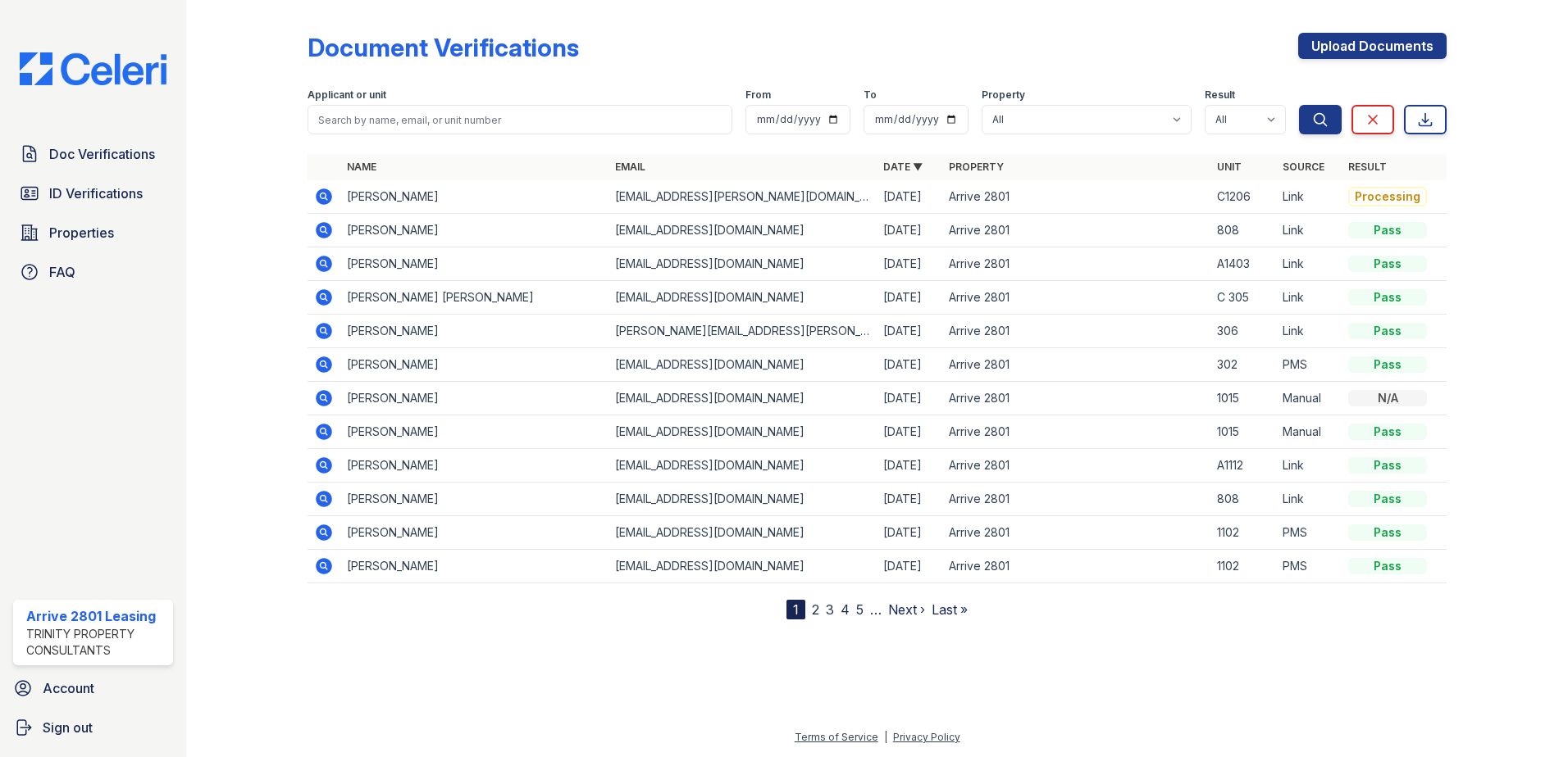
click at [320, 196] on icon at bounding box center [323, 196] width 19 height 19
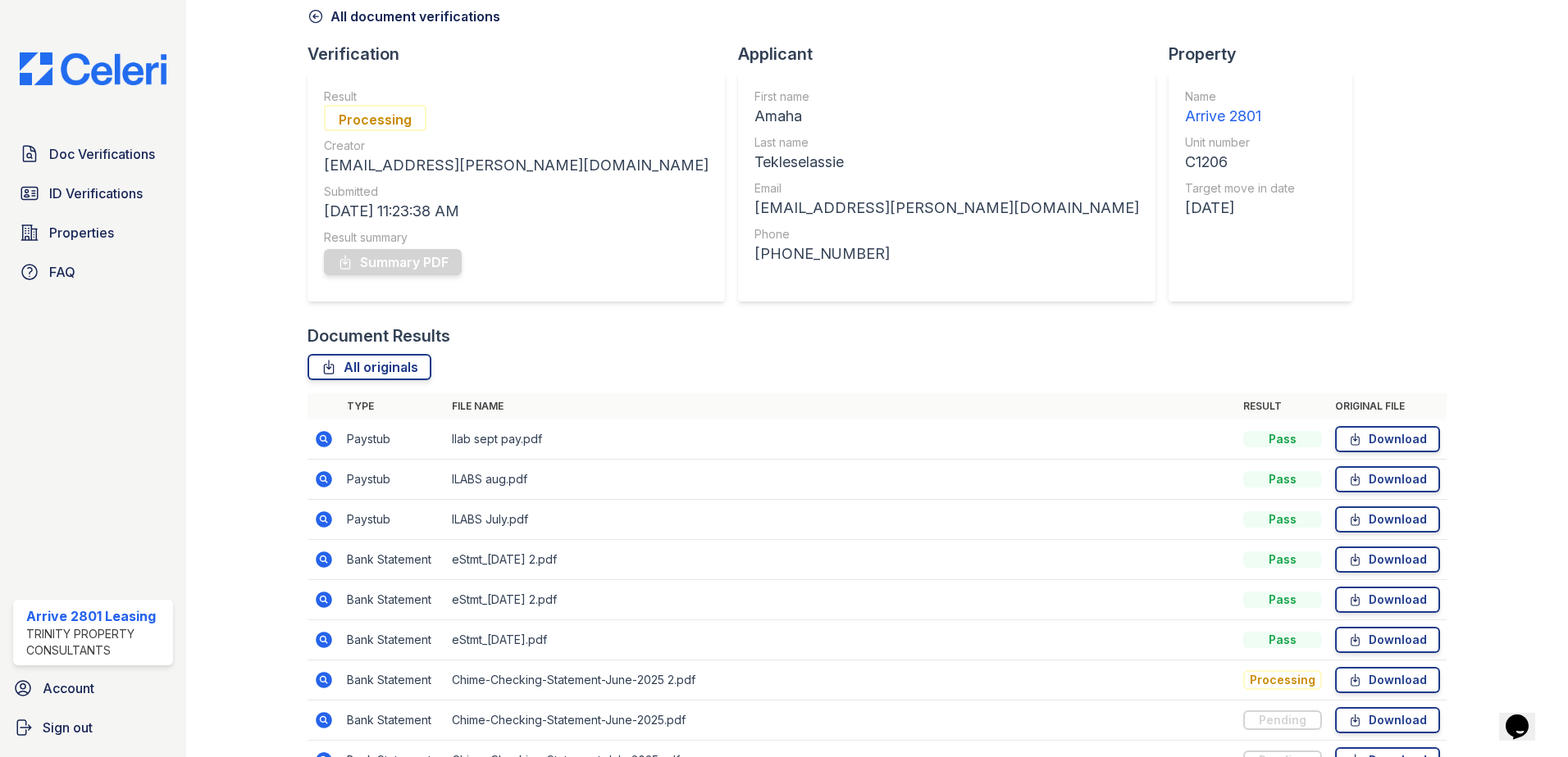
scroll to position [175, 0]
